Goal: Task Accomplishment & Management: Use online tool/utility

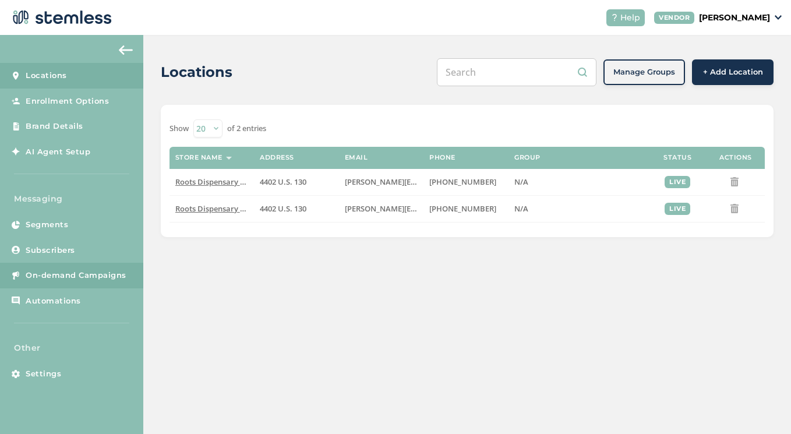
click at [58, 270] on span "On-demand Campaigns" at bounding box center [76, 276] width 101 height 12
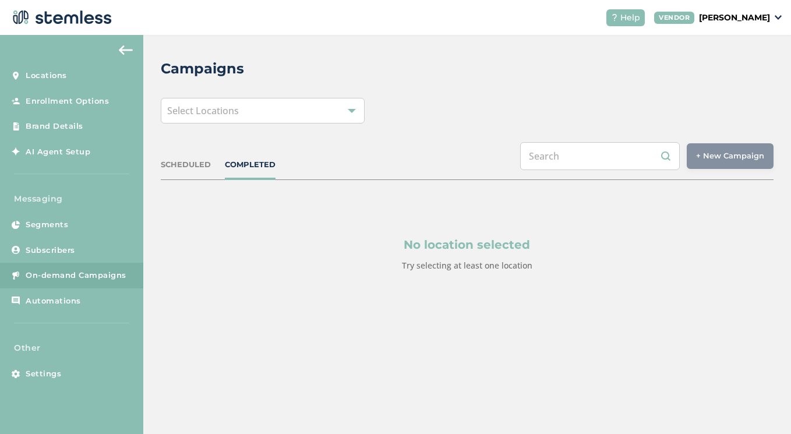
click at [338, 110] on div "Select Locations" at bounding box center [263, 111] width 205 height 26
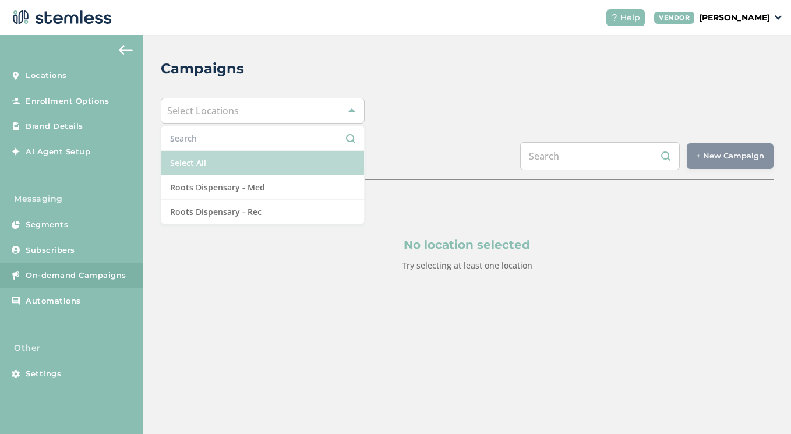
click at [267, 168] on li "Select All" at bounding box center [262, 163] width 203 height 24
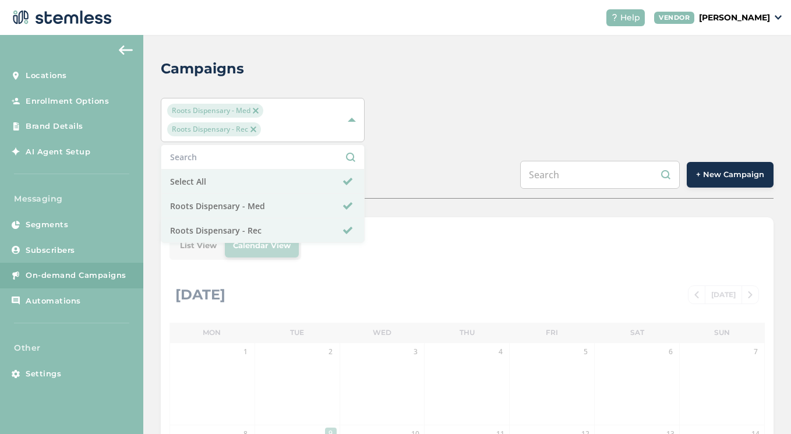
click at [492, 126] on div "Roots Dispensary - Med Roots Dispensary - Rec Select All Roots Dispensary - Med…" at bounding box center [467, 120] width 613 height 44
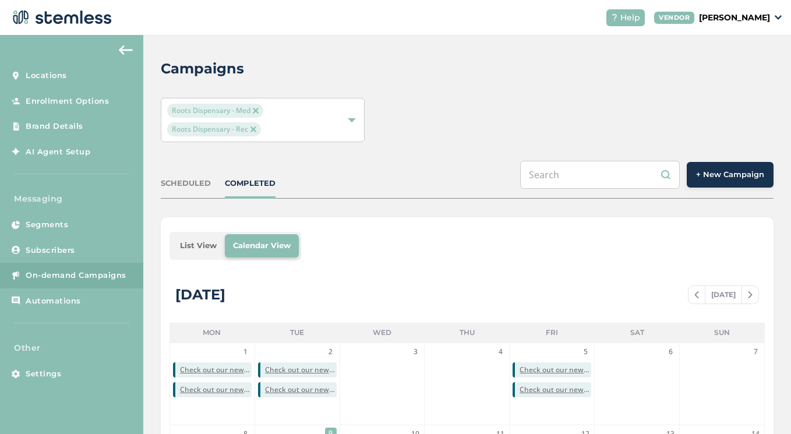
click at [723, 178] on span "+ New Campaign" at bounding box center [730, 175] width 68 height 12
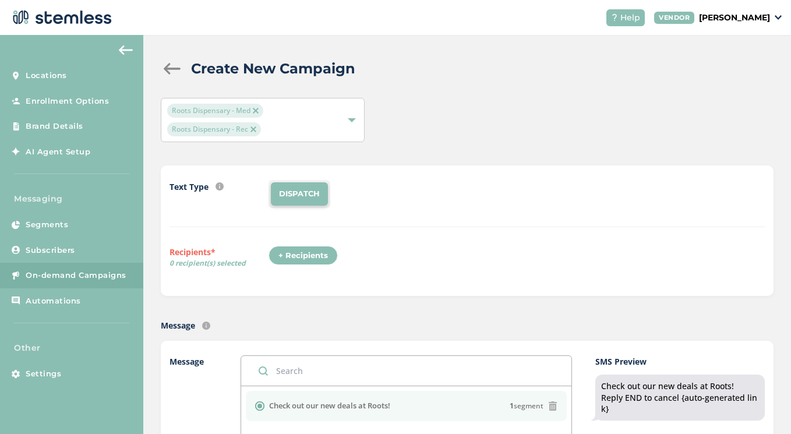
click at [300, 259] on div "+ Recipients" at bounding box center [303, 256] width 69 height 20
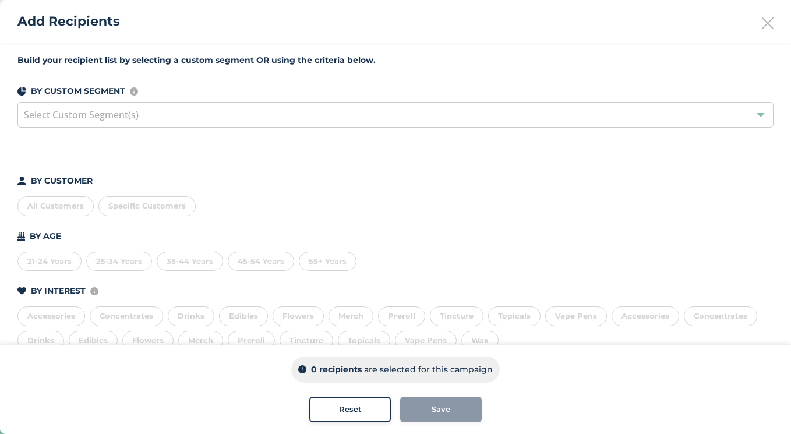
click at [64, 202] on div "All Customers" at bounding box center [55, 206] width 76 height 20
click at [445, 411] on span "Save" at bounding box center [441, 410] width 19 height 12
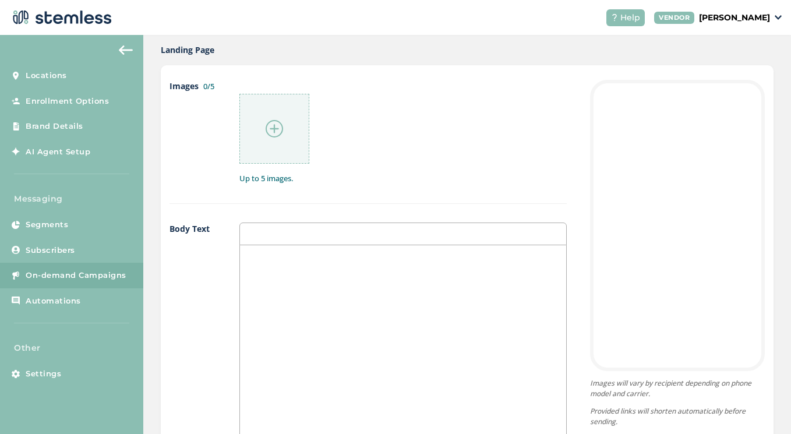
scroll to position [623, 0]
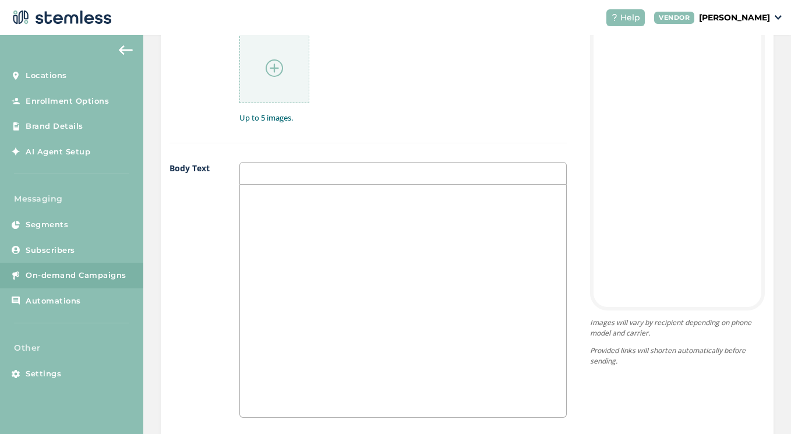
click at [274, 61] on img at bounding box center [274, 67] width 17 height 17
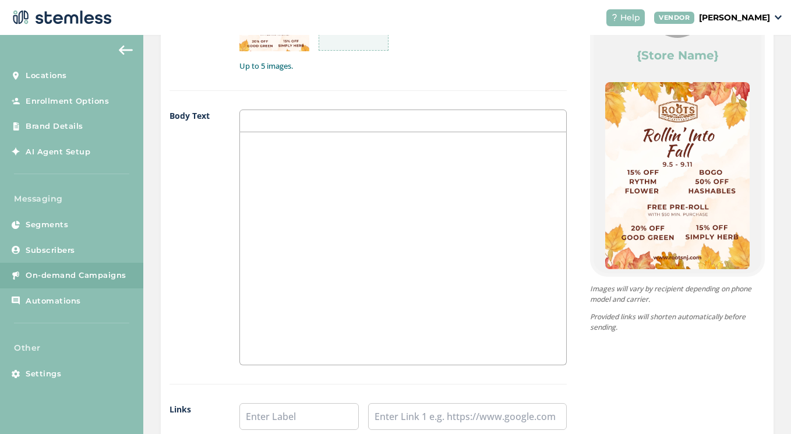
scroll to position [684, 0]
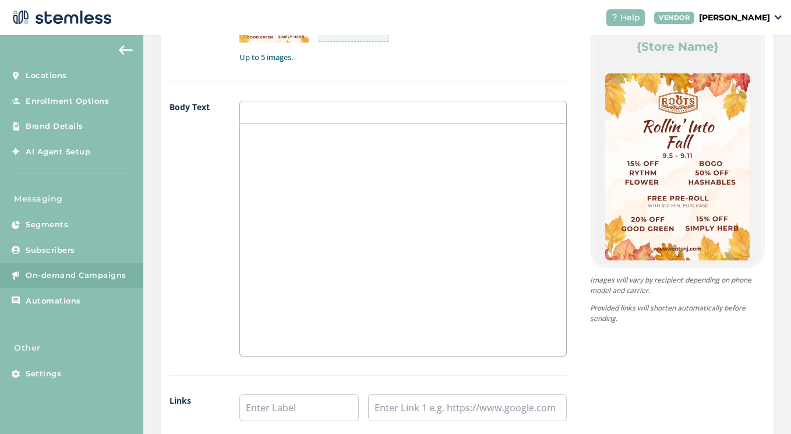
click at [418, 259] on div at bounding box center [403, 240] width 326 height 233
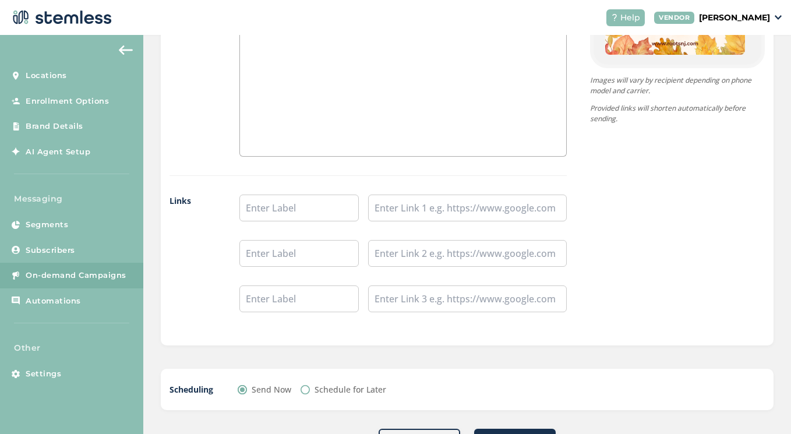
scroll to position [885, 0]
click at [306, 202] on input "text" at bounding box center [299, 207] width 119 height 27
type input "Shop Rec"
type input "Shop Med"
click at [463, 203] on input "text" at bounding box center [467, 207] width 199 height 27
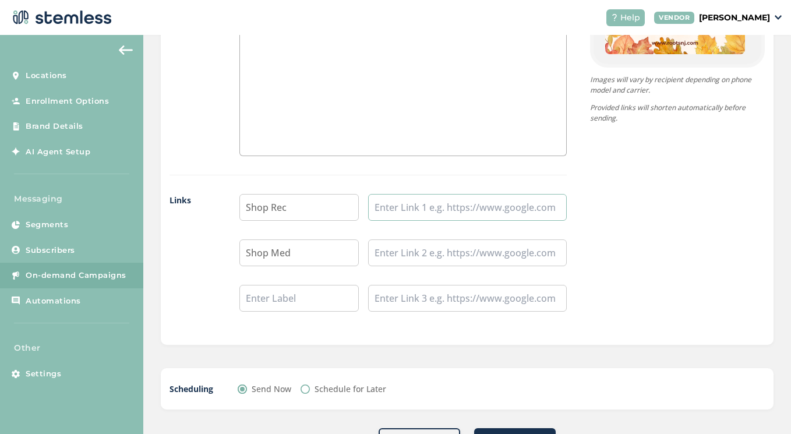
paste input "[URL][DOMAIN_NAME]"
type input "[URL][DOMAIN_NAME]"
click at [457, 252] on input "text" at bounding box center [467, 253] width 199 height 27
paste input "[URL][DOMAIN_NAME]"
type input "[URL][DOMAIN_NAME]"
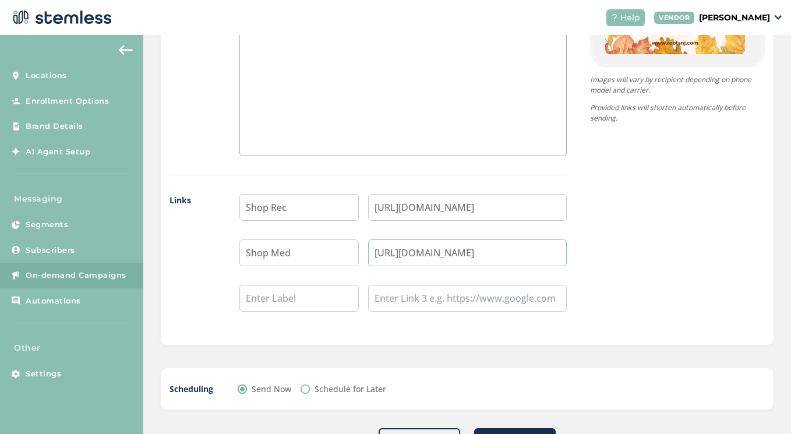
click at [501, 255] on input "[URL][DOMAIN_NAME]" at bounding box center [467, 253] width 199 height 27
paste input "[URL][DOMAIN_NAME]"
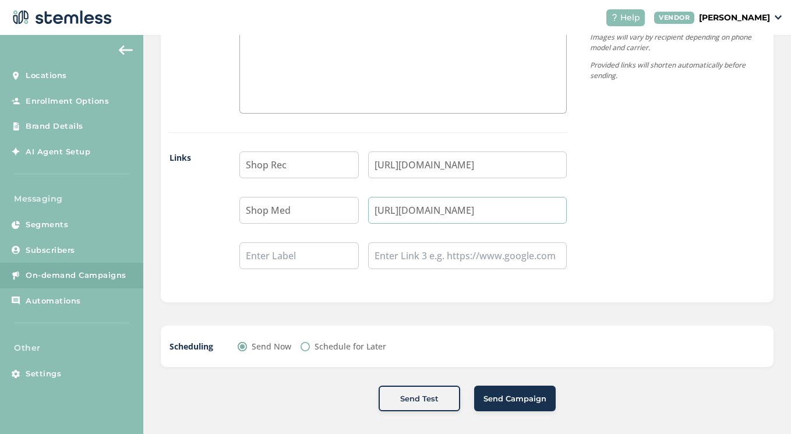
scroll to position [927, 0]
type input "[URL][DOMAIN_NAME]"
click at [515, 398] on span "Send Campaign" at bounding box center [515, 400] width 63 height 12
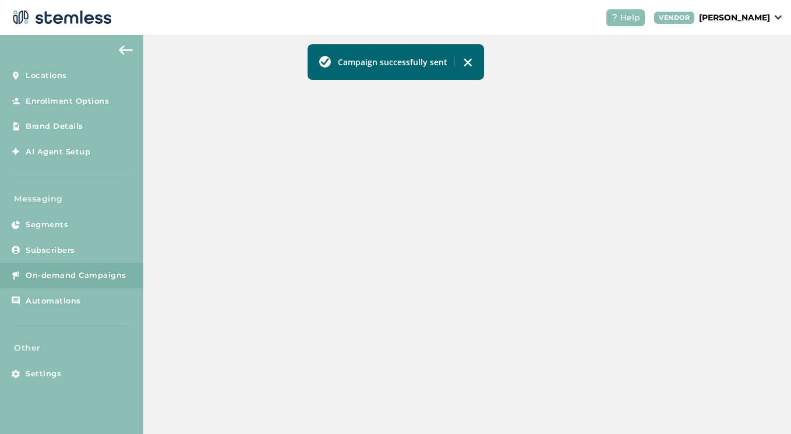
scroll to position [357, 0]
